Goal: Information Seeking & Learning: Learn about a topic

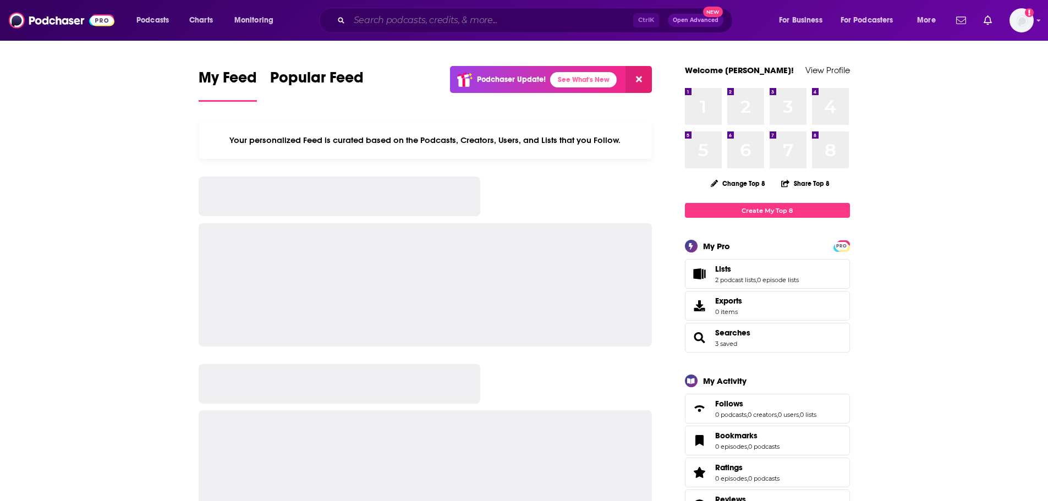
click at [407, 12] on input "Search podcasts, credits, & more..." at bounding box center [491, 21] width 284 height 18
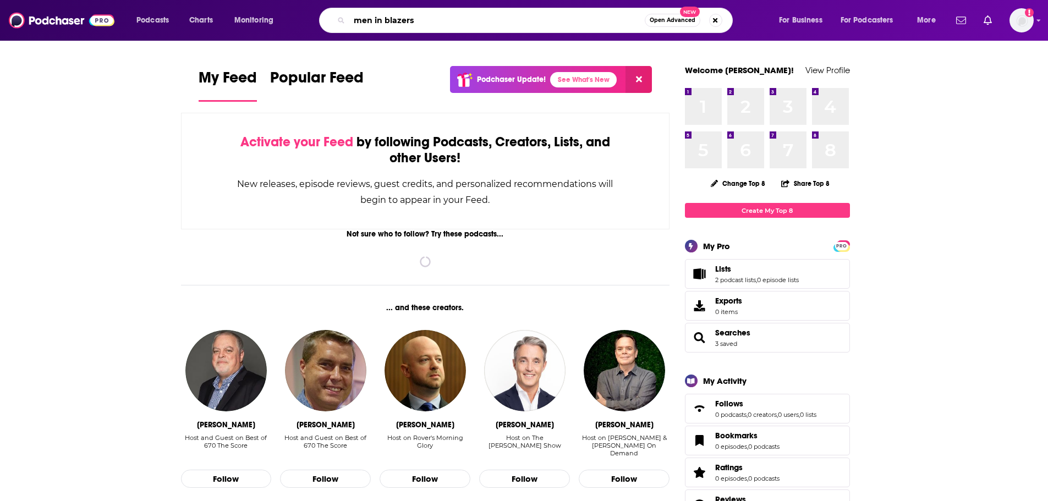
type input "men in blazers"
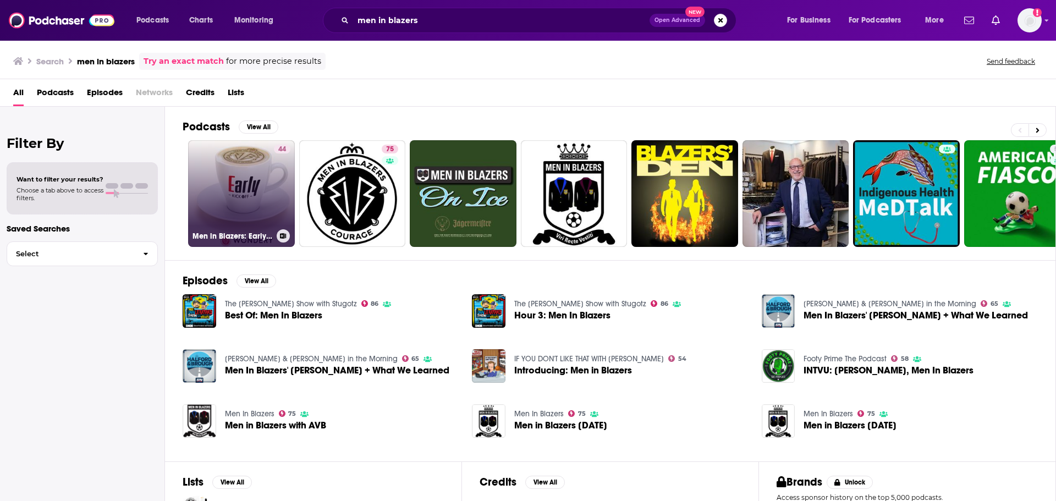
click at [248, 228] on link "44 Men in Blazers: Early Kick Off" at bounding box center [241, 193] width 107 height 107
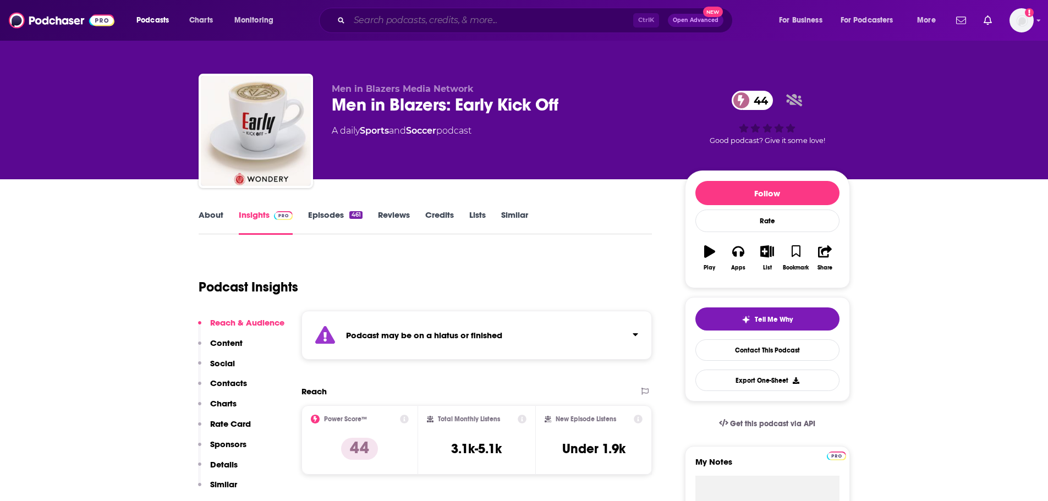
click at [398, 24] on input "Search podcasts, credits, & more..." at bounding box center [491, 21] width 284 height 18
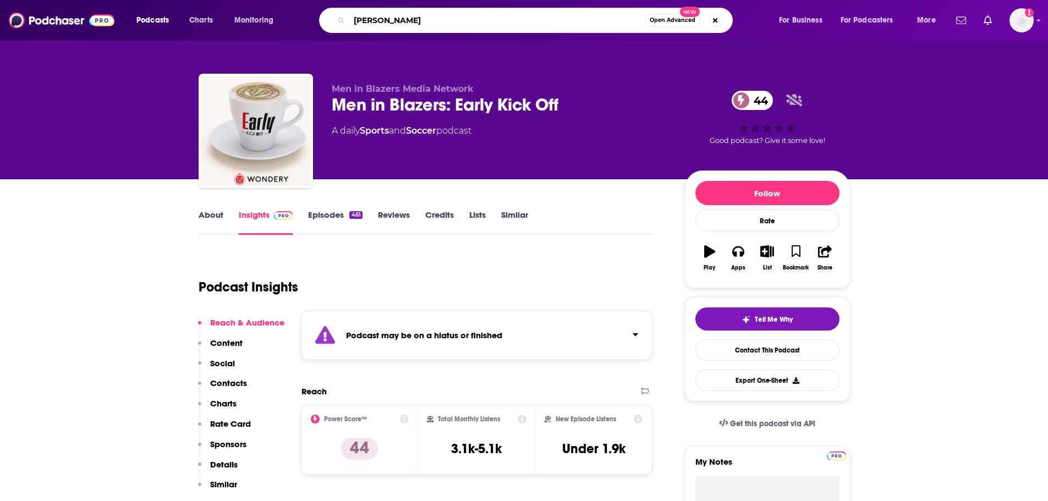
type input "[PERSON_NAME]"
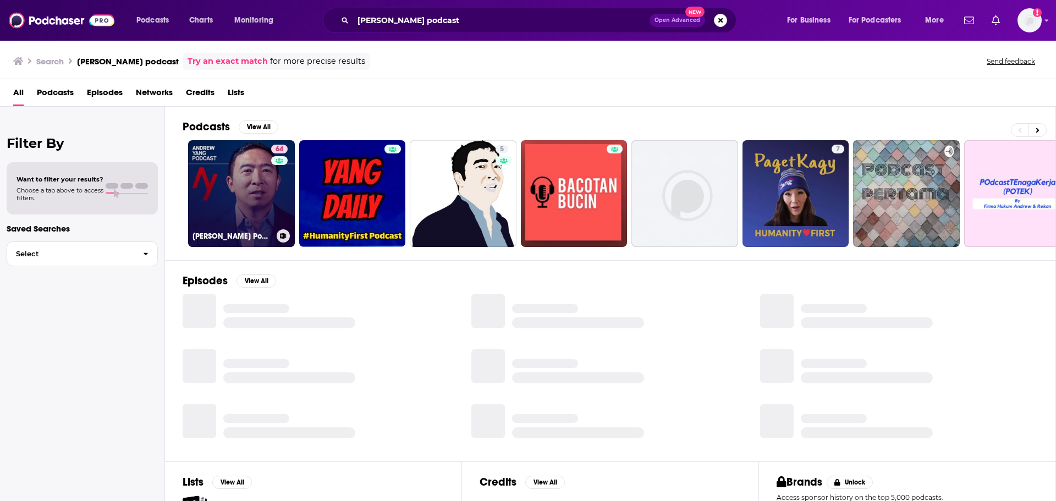
click at [258, 188] on link "64 [PERSON_NAME] Podcast" at bounding box center [241, 193] width 107 height 107
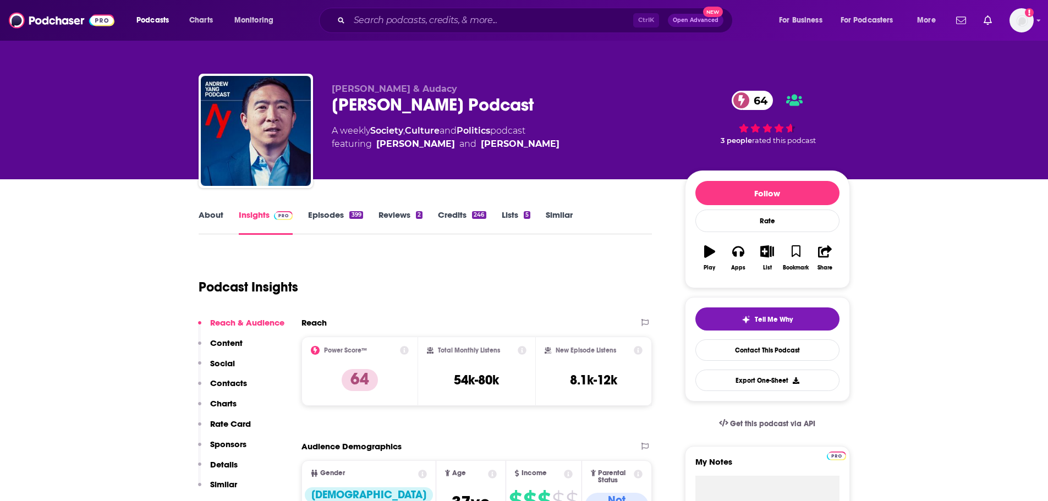
click at [200, 220] on link "About" at bounding box center [211, 222] width 25 height 25
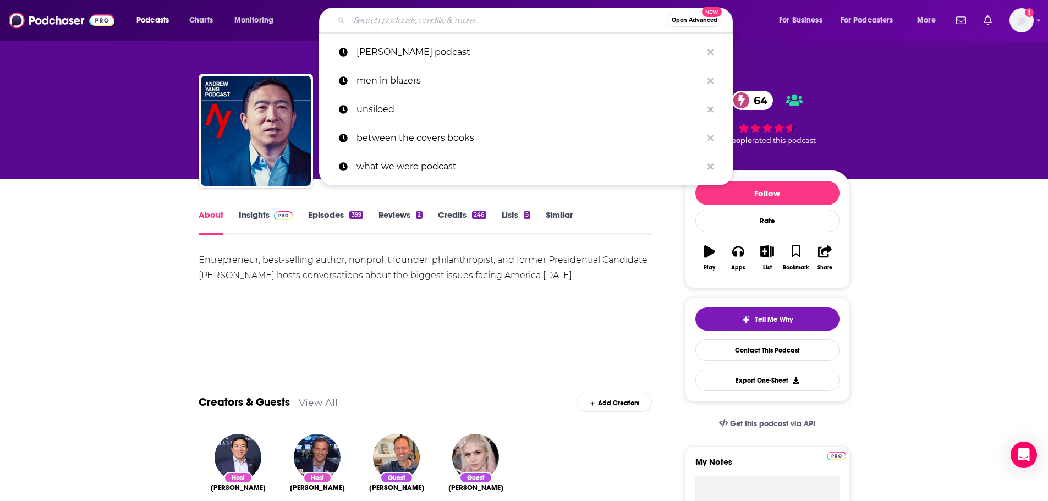
click at [400, 26] on input "Search podcasts, credits, & more..." at bounding box center [507, 21] width 317 height 18
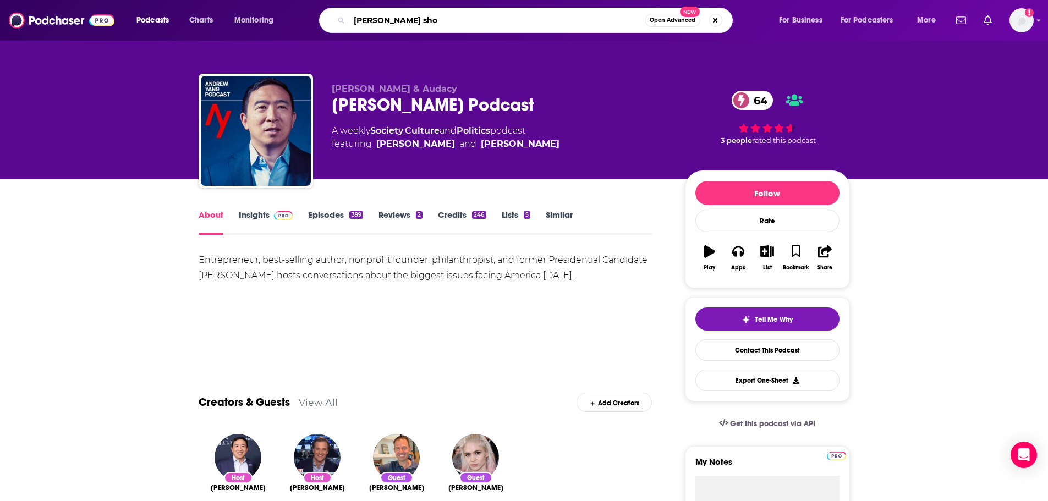
type input "[PERSON_NAME] show"
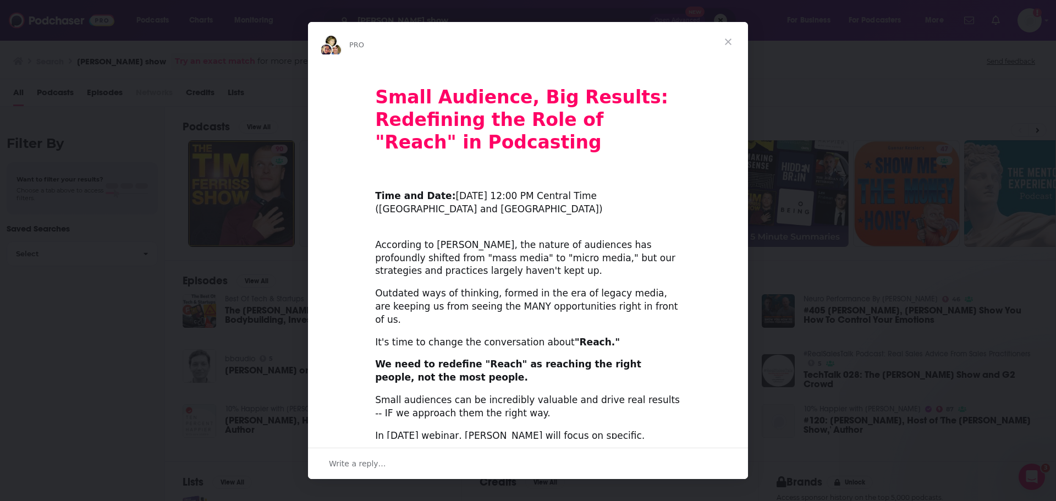
click at [732, 41] on span "Close" at bounding box center [729, 42] width 40 height 40
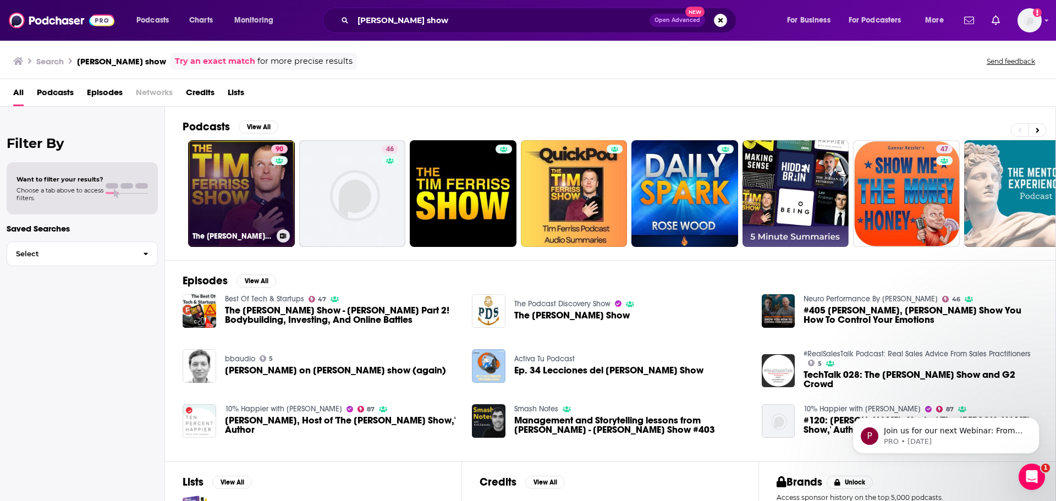
click at [245, 161] on link "90 The [PERSON_NAME] Show" at bounding box center [241, 193] width 107 height 107
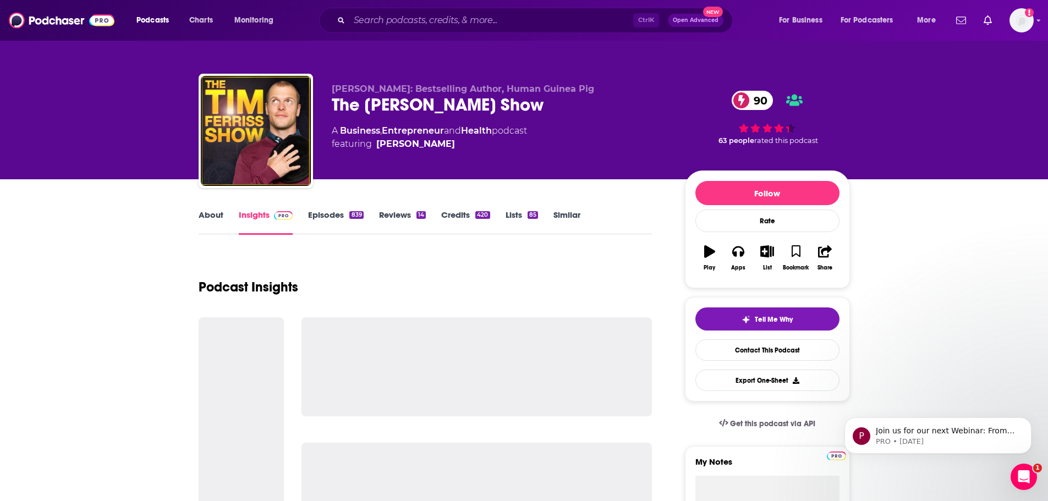
drag, startPoint x: 190, startPoint y: 222, endPoint x: 211, endPoint y: 217, distance: 22.1
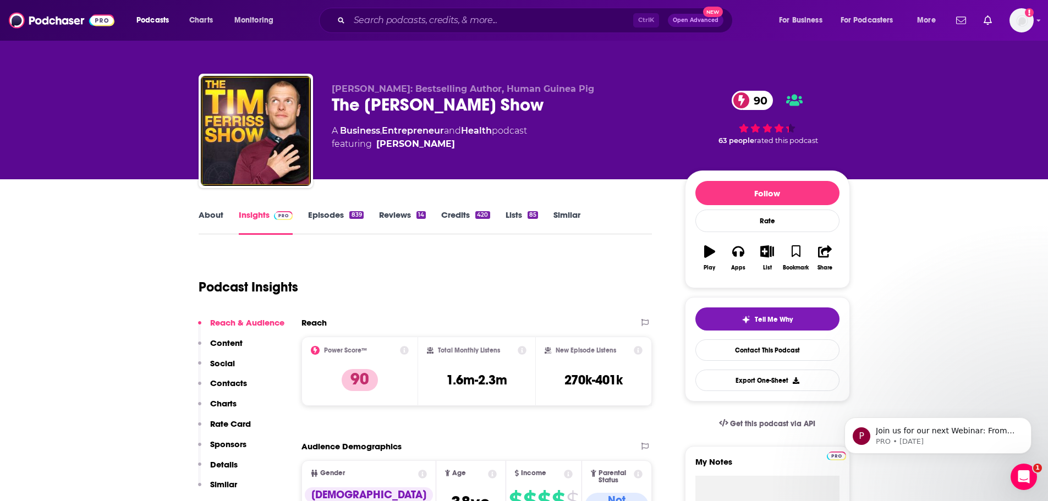
click at [211, 217] on link "About" at bounding box center [211, 222] width 25 height 25
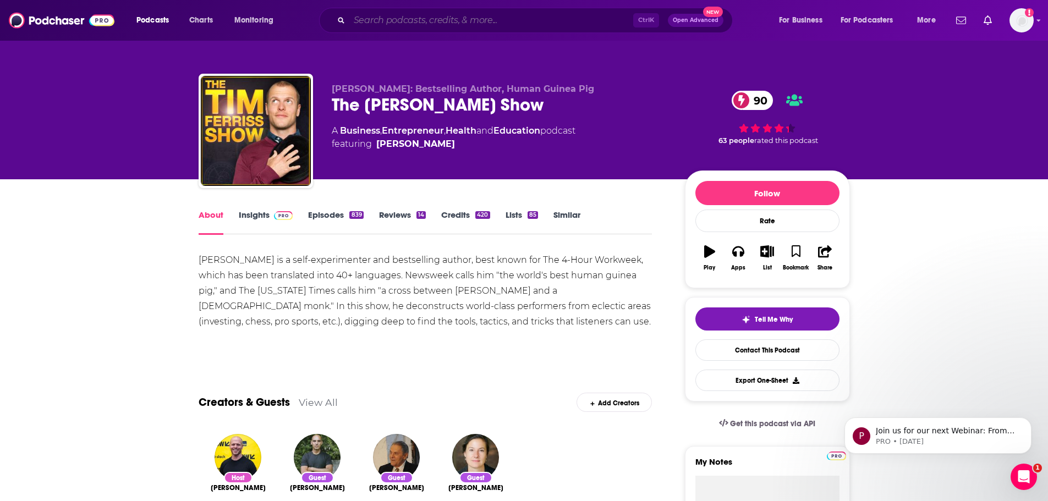
click at [365, 27] on input "Search podcasts, credits, & more..." at bounding box center [491, 21] width 284 height 18
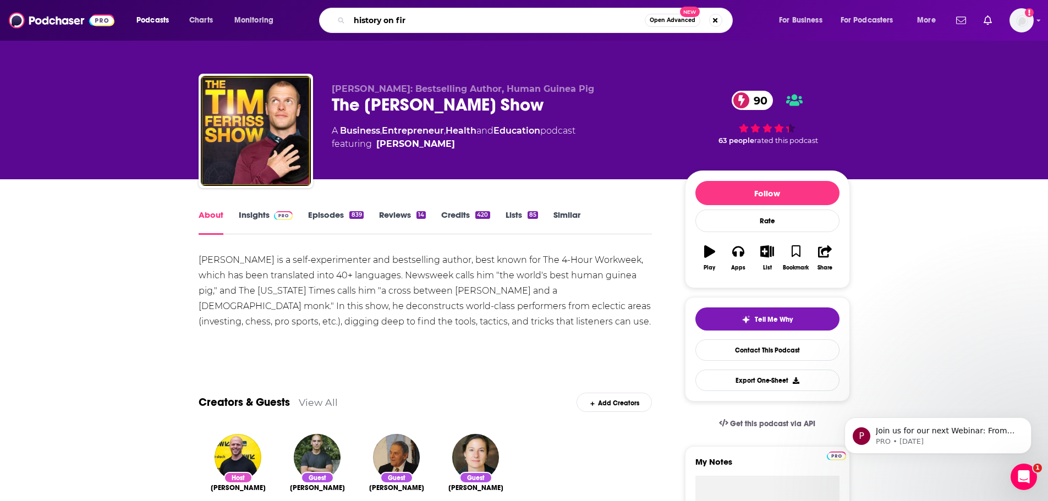
type input "history on fire"
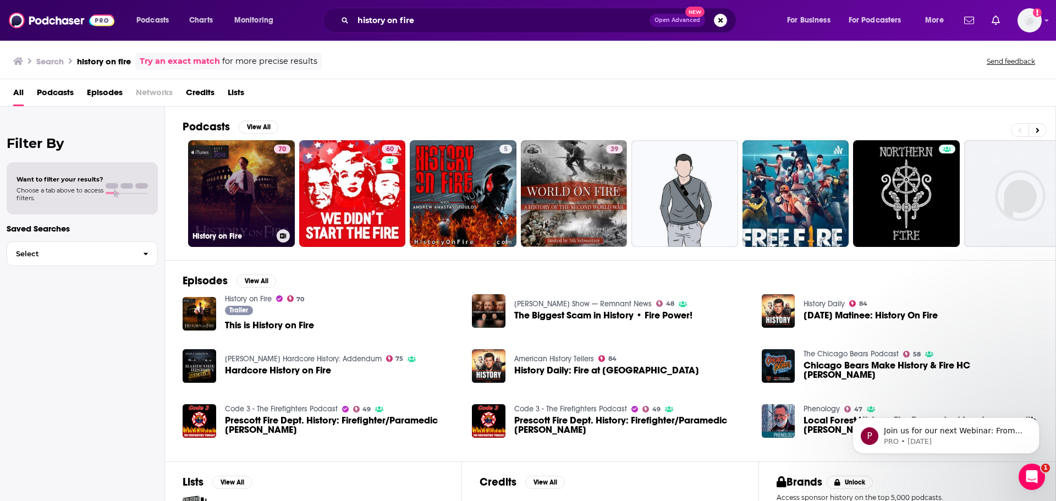
click at [231, 221] on link "70 History on Fire" at bounding box center [241, 193] width 107 height 107
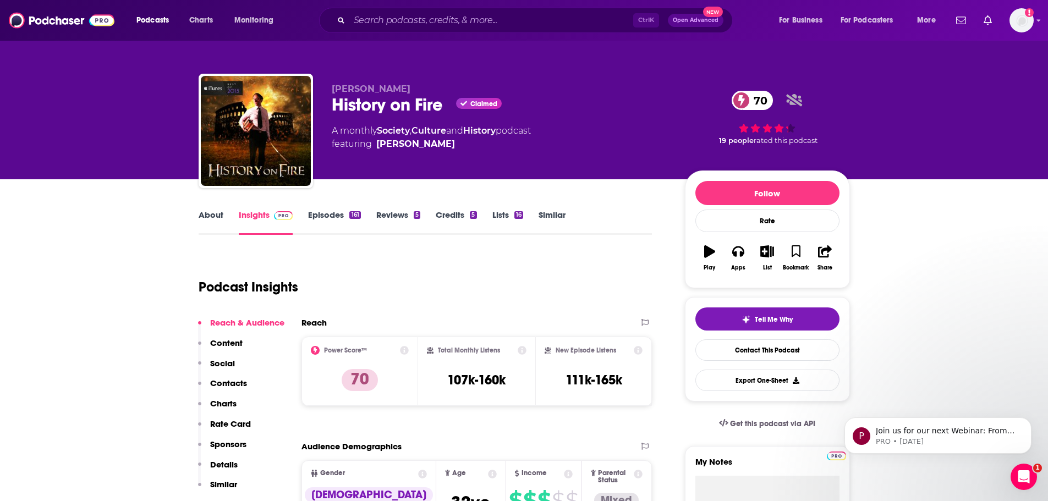
click at [205, 214] on link "About" at bounding box center [211, 222] width 25 height 25
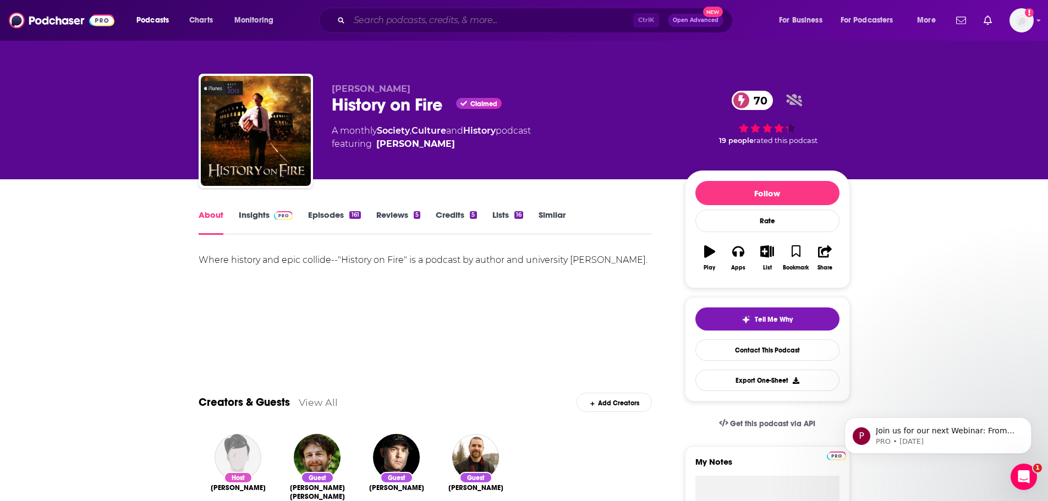
click at [367, 24] on input "Search podcasts, credits, & more..." at bounding box center [491, 21] width 284 height 18
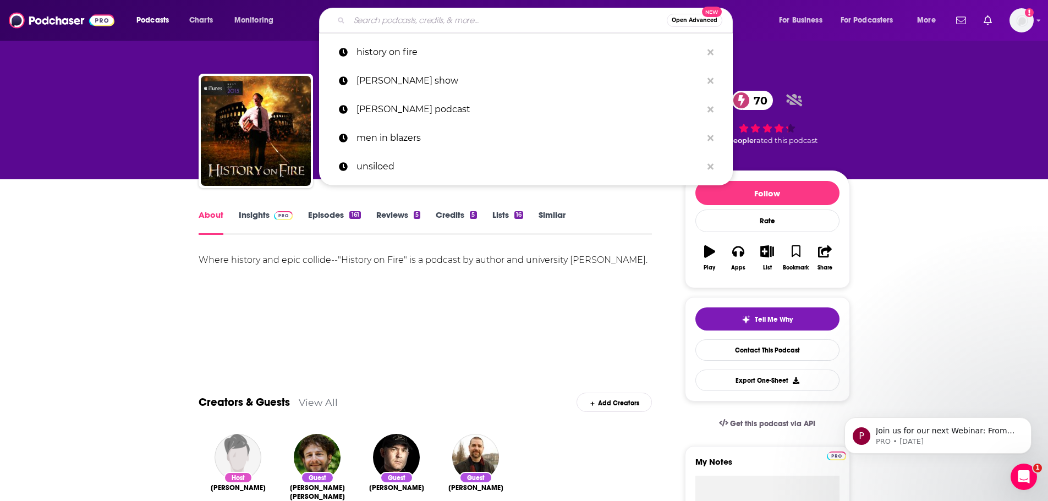
paste input "CONVERGING DIALOGUES"
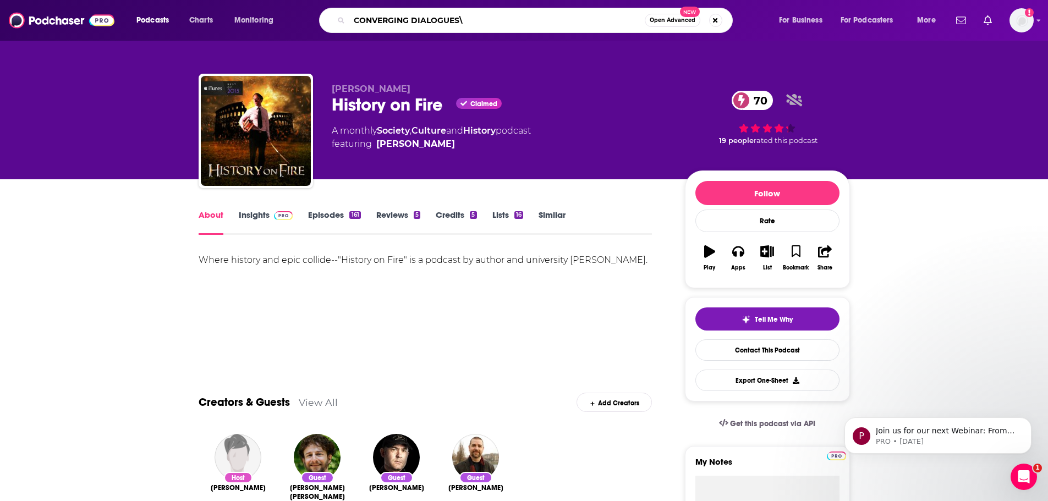
type input "CONVERGING DIALOGUES"
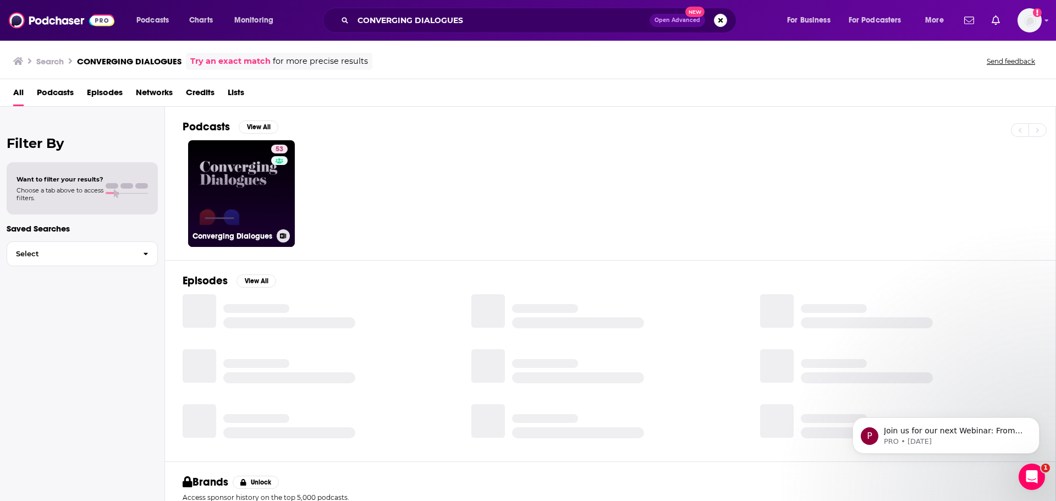
click at [229, 212] on link "53 Converging Dialogues" at bounding box center [241, 193] width 107 height 107
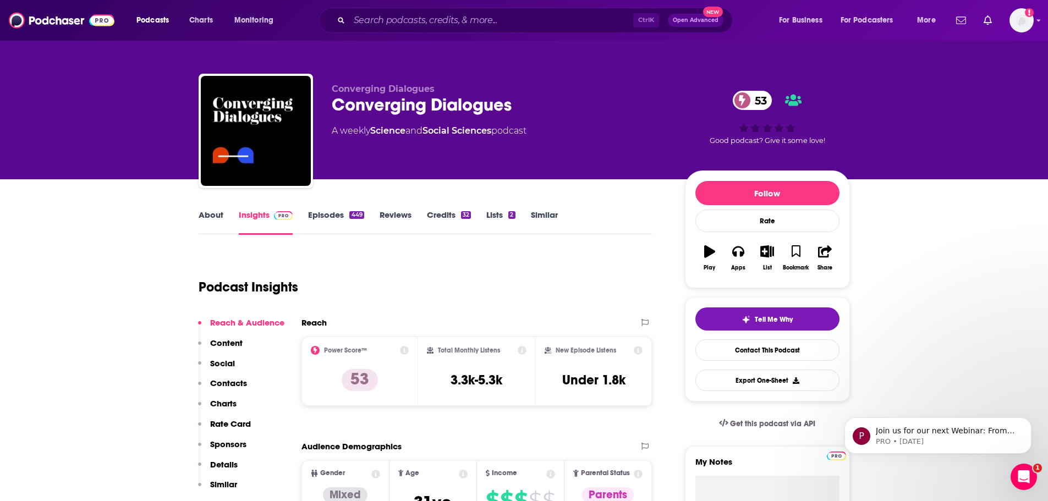
click at [217, 216] on link "About" at bounding box center [211, 222] width 25 height 25
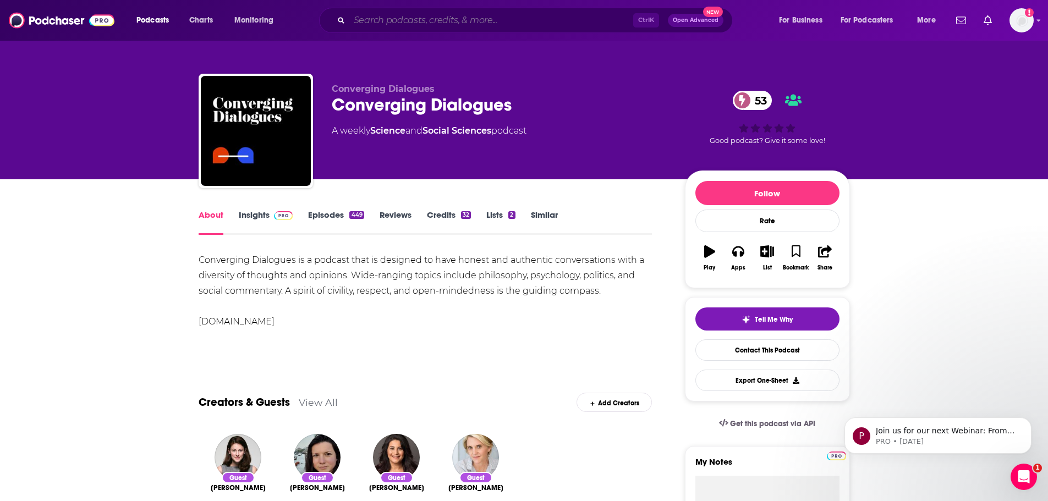
click at [371, 20] on input "Search podcasts, credits, & more..." at bounding box center [491, 21] width 284 height 18
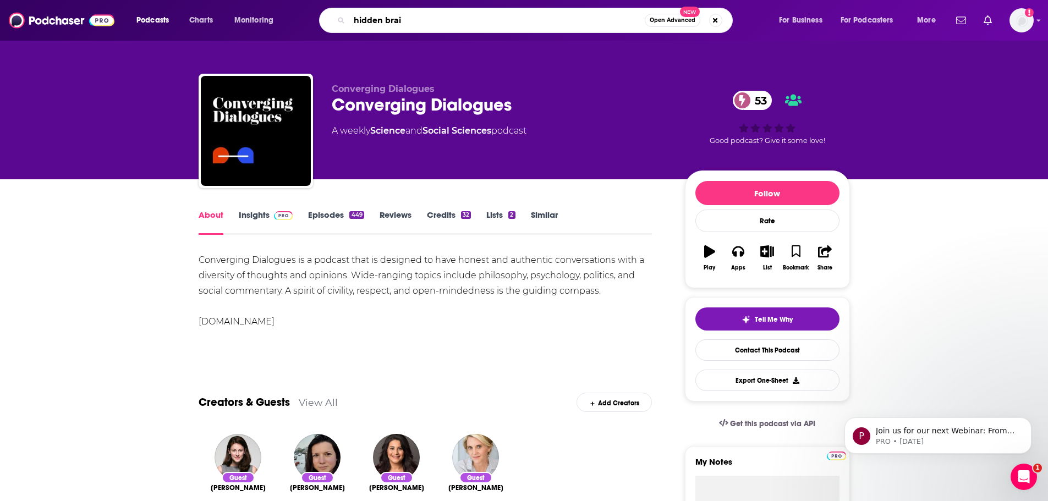
type input "hidden brain"
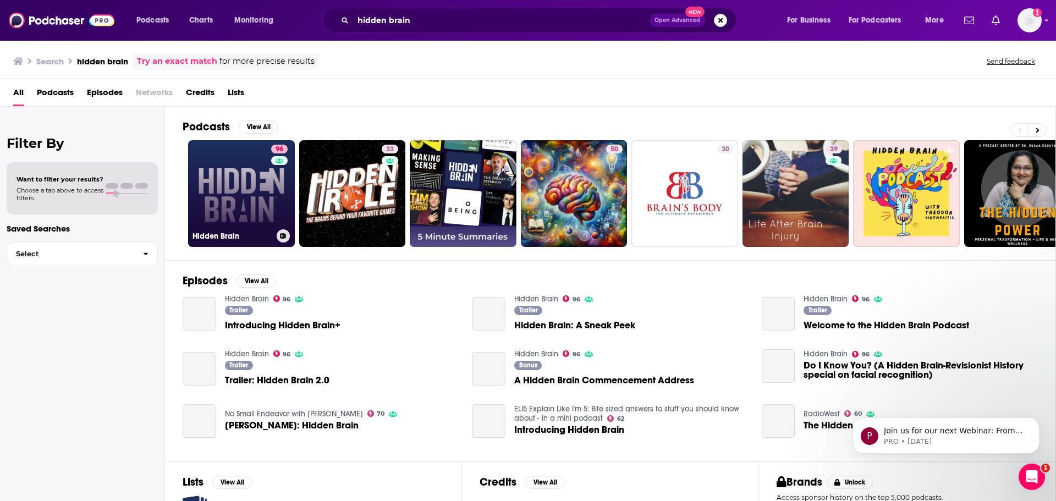
click at [261, 184] on link "96 Hidden Brain" at bounding box center [241, 193] width 107 height 107
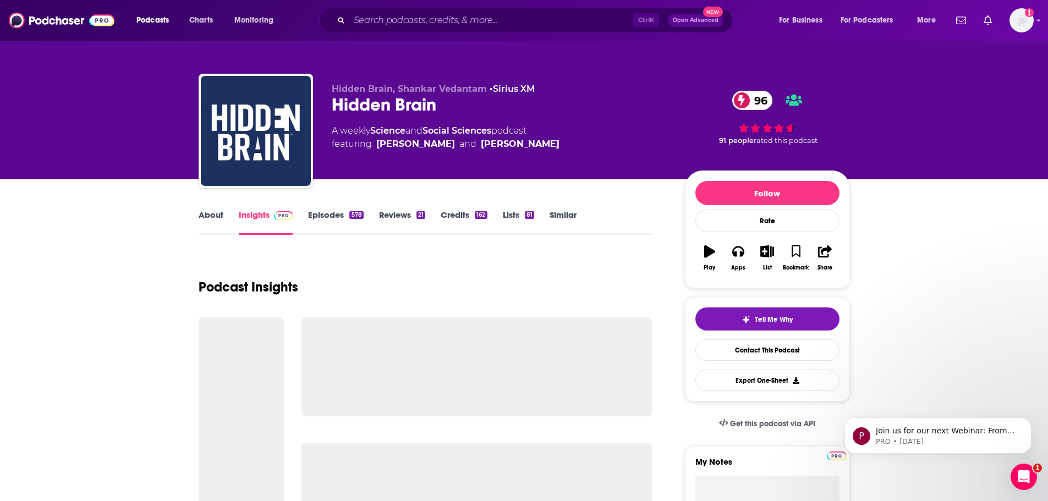
click at [217, 220] on link "About" at bounding box center [211, 222] width 25 height 25
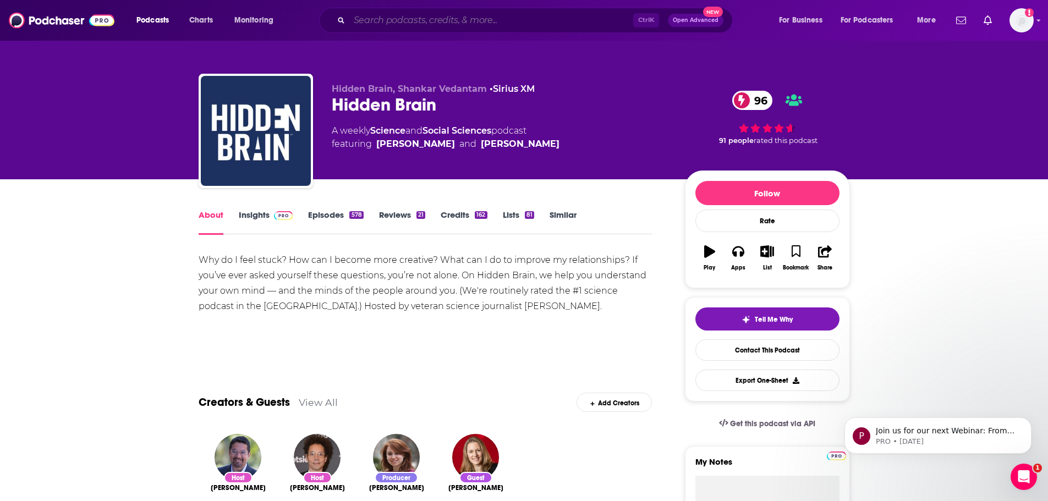
click at [381, 19] on input "Search podcasts, credits, & more..." at bounding box center [491, 21] width 284 height 18
paste input "FREAKONOMICS RADIO"
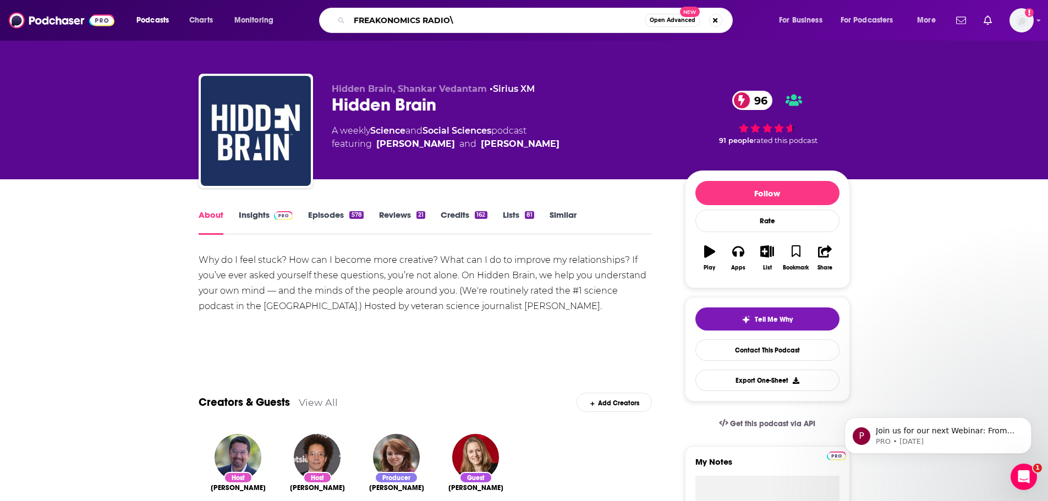
type input "FREAKONOMICS RADIO"
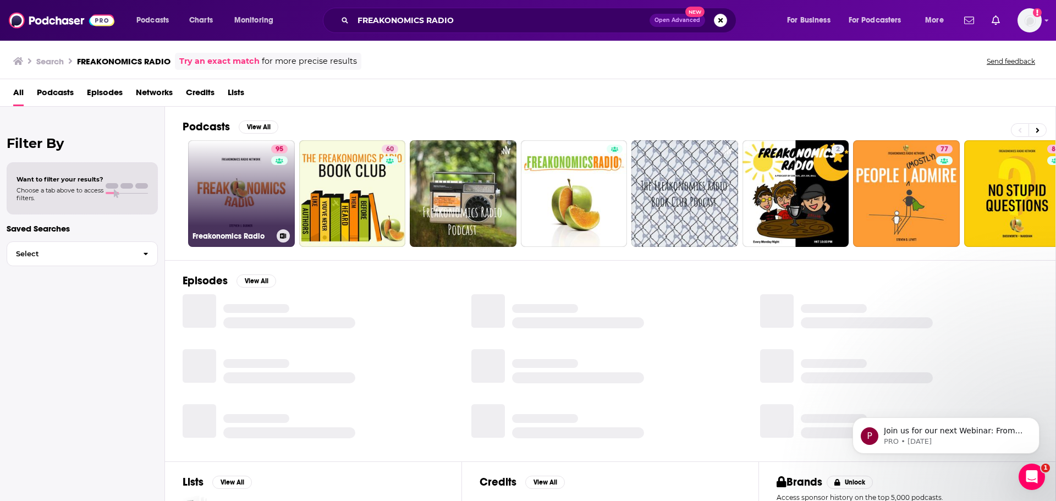
click at [264, 193] on link "95 Freakonomics Radio" at bounding box center [241, 193] width 107 height 107
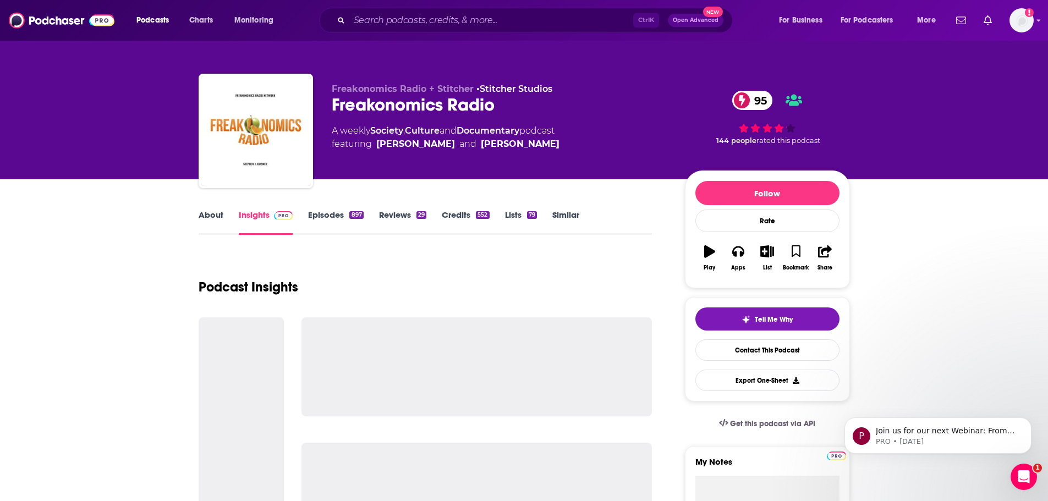
click at [199, 221] on link "About" at bounding box center [211, 222] width 25 height 25
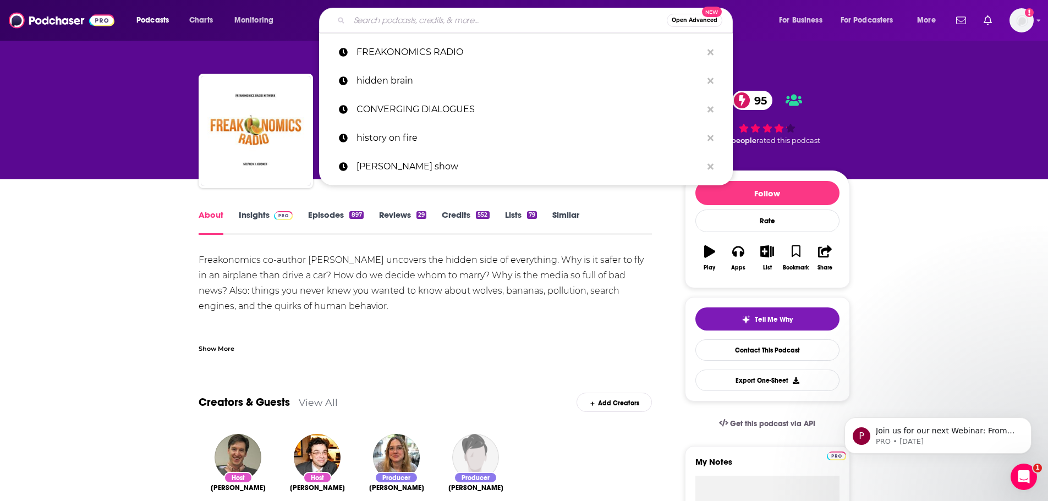
click at [382, 17] on input "Search podcasts, credits, & more..." at bounding box center [507, 21] width 317 height 18
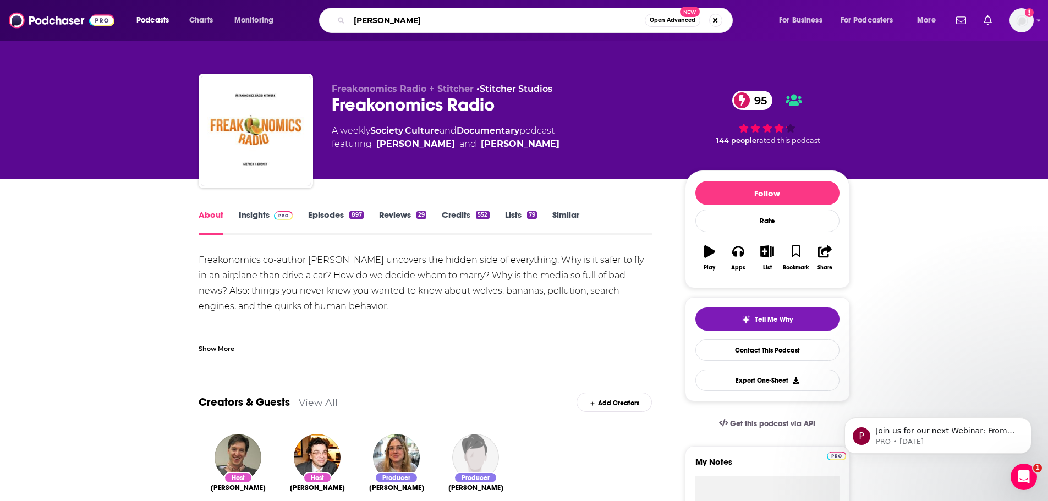
type input "[PERSON_NAME]"
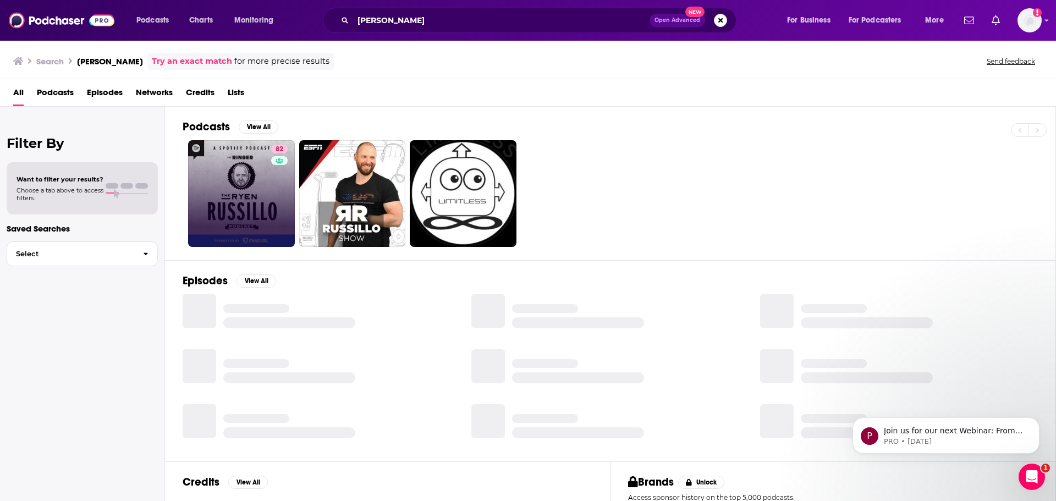
click at [264, 177] on link "82" at bounding box center [241, 193] width 107 height 107
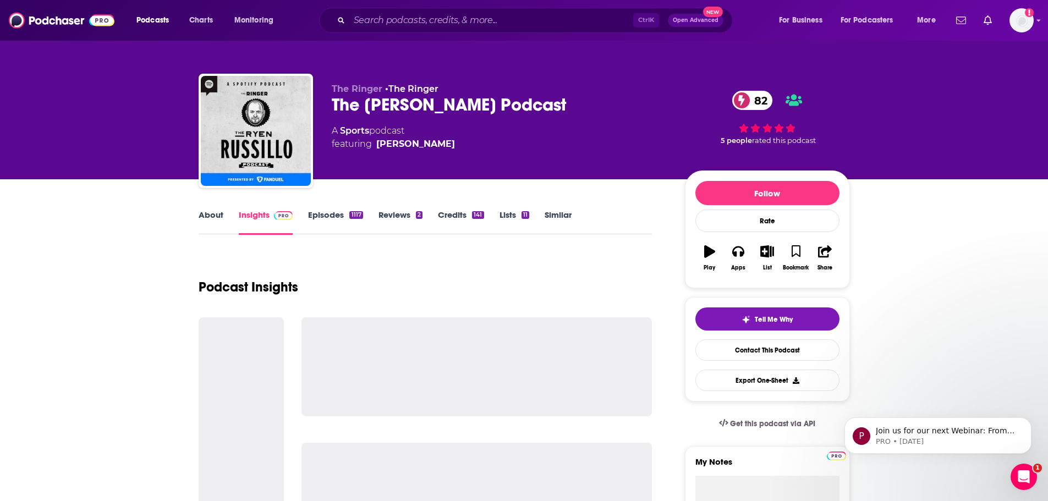
click at [209, 225] on link "About" at bounding box center [211, 222] width 25 height 25
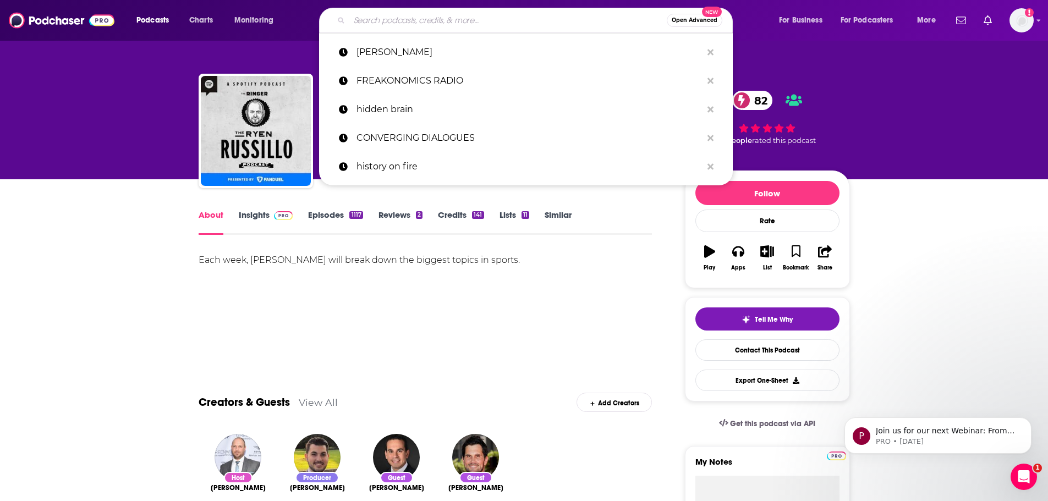
click at [375, 12] on input "Search podcasts, credits, & more..." at bounding box center [507, 21] width 317 height 18
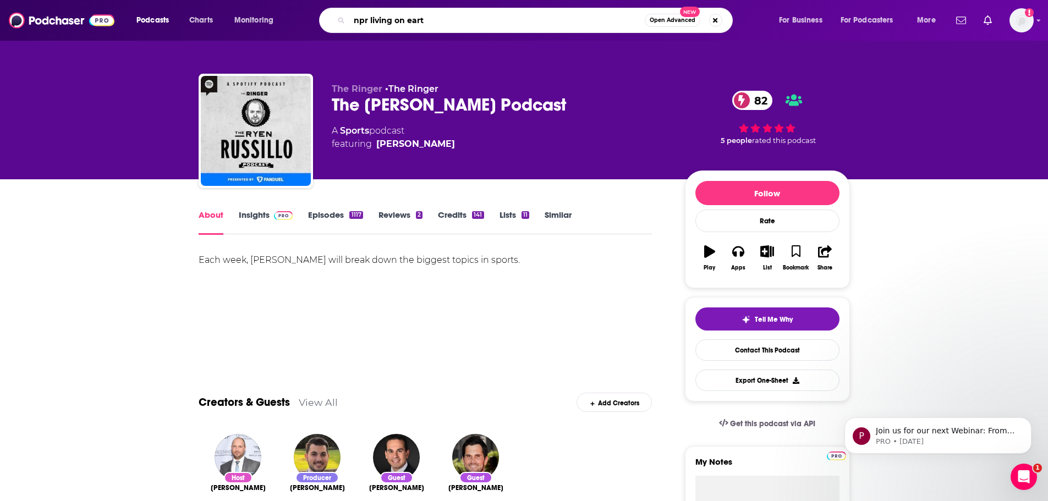
type input "npr living on earth"
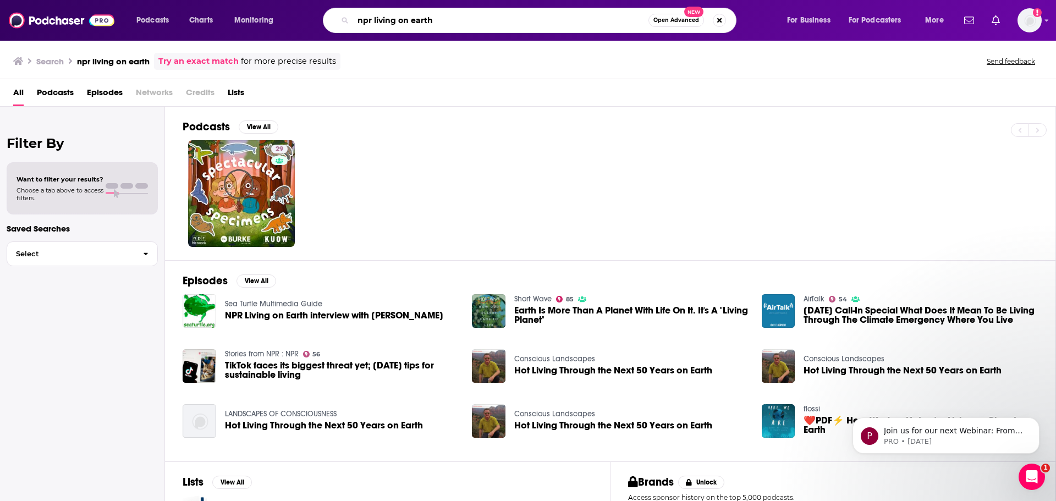
drag, startPoint x: 453, startPoint y: 26, endPoint x: 342, endPoint y: 13, distance: 111.3
click at [342, 13] on div "npr living on earth Open Advanced New" at bounding box center [530, 20] width 414 height 25
type input "daily stoic"
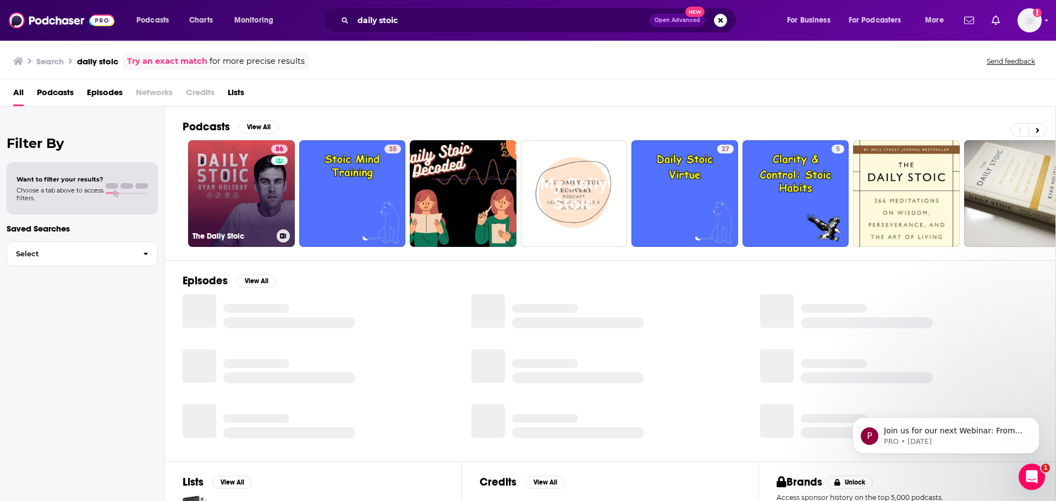
click at [263, 167] on link "86 The Daily Stoic" at bounding box center [241, 193] width 107 height 107
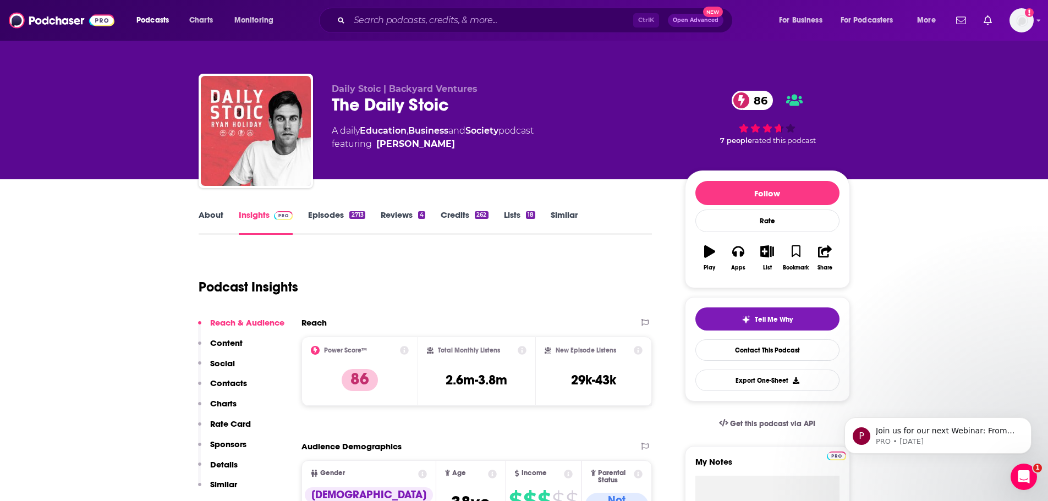
click at [216, 220] on link "About" at bounding box center [211, 222] width 25 height 25
